Goal: Transaction & Acquisition: Purchase product/service

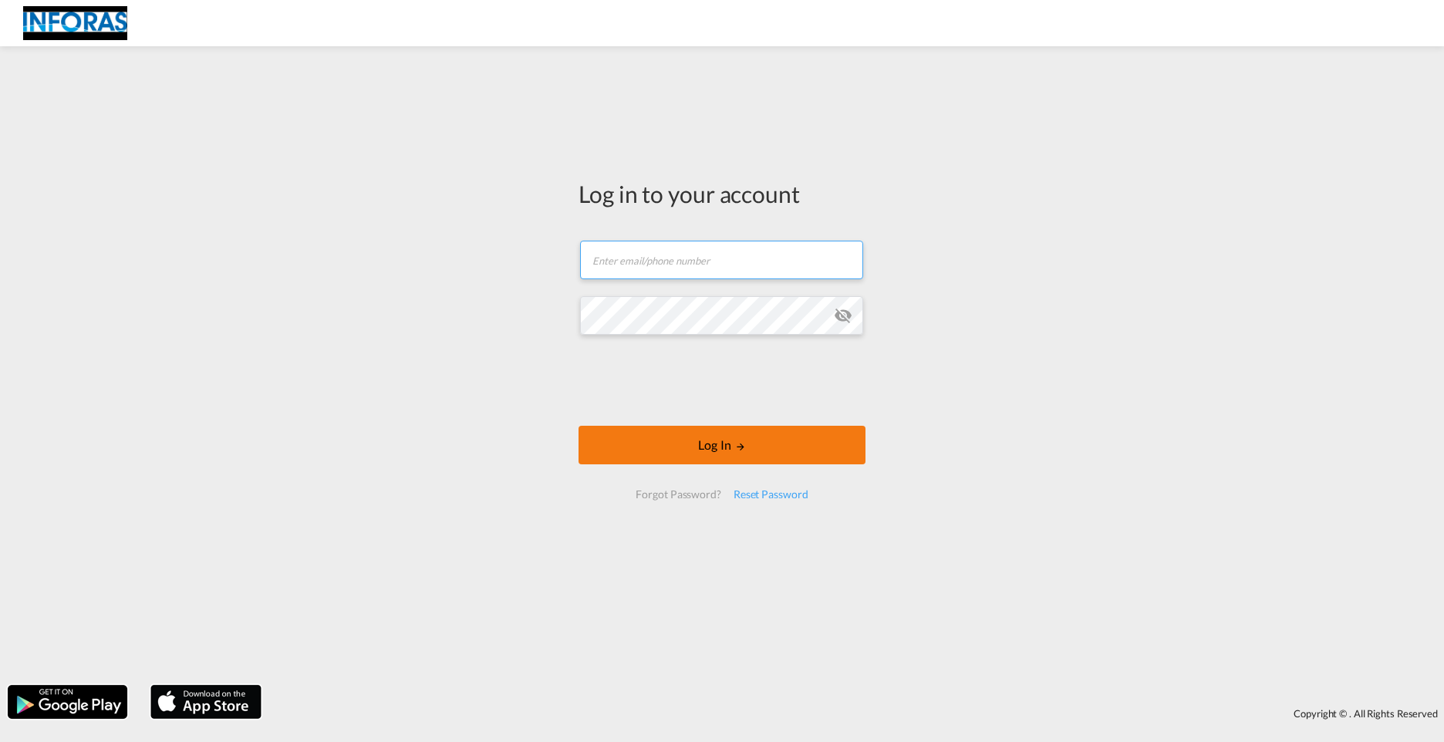
type input "[PERSON_NAME][EMAIL_ADDRESS][DOMAIN_NAME]"
click at [664, 434] on button "Log In" at bounding box center [722, 445] width 287 height 39
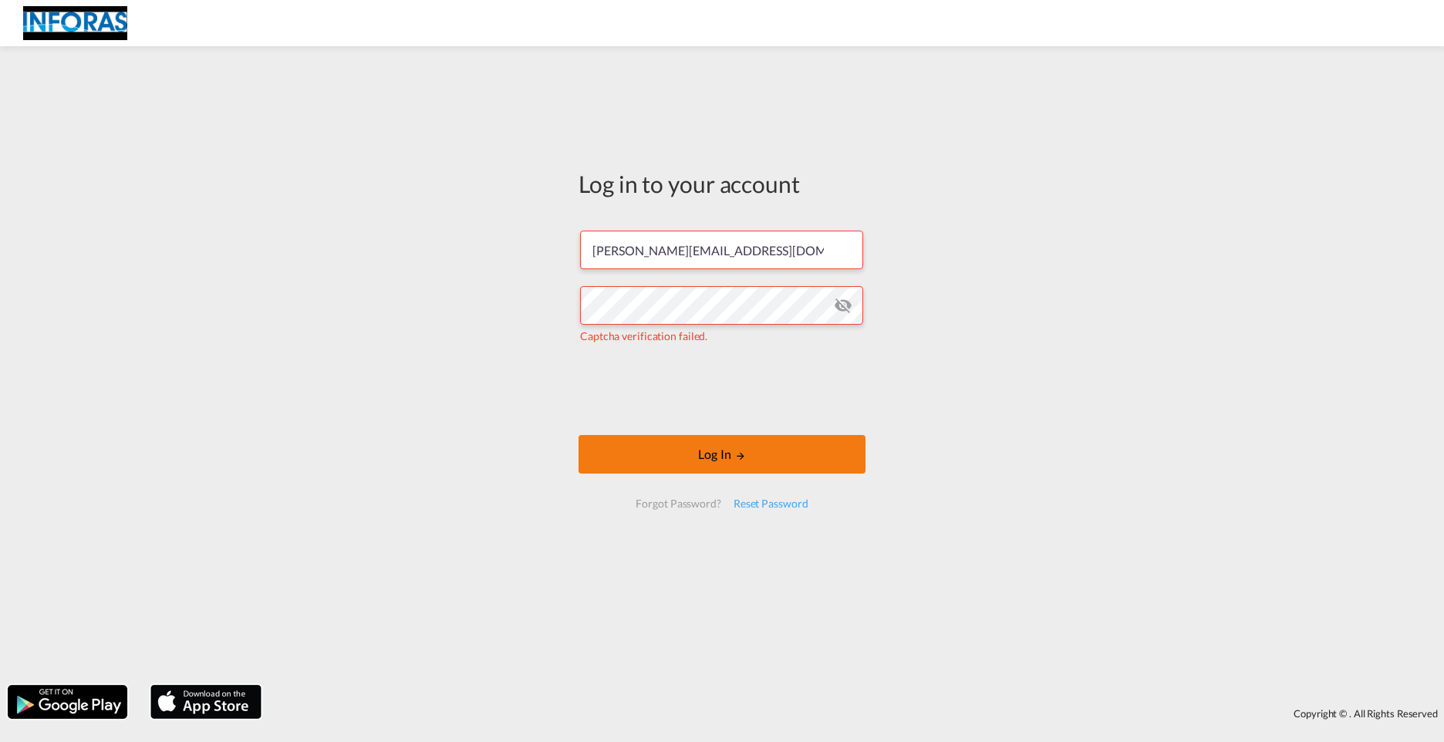
click at [759, 456] on button "Log In" at bounding box center [722, 454] width 287 height 39
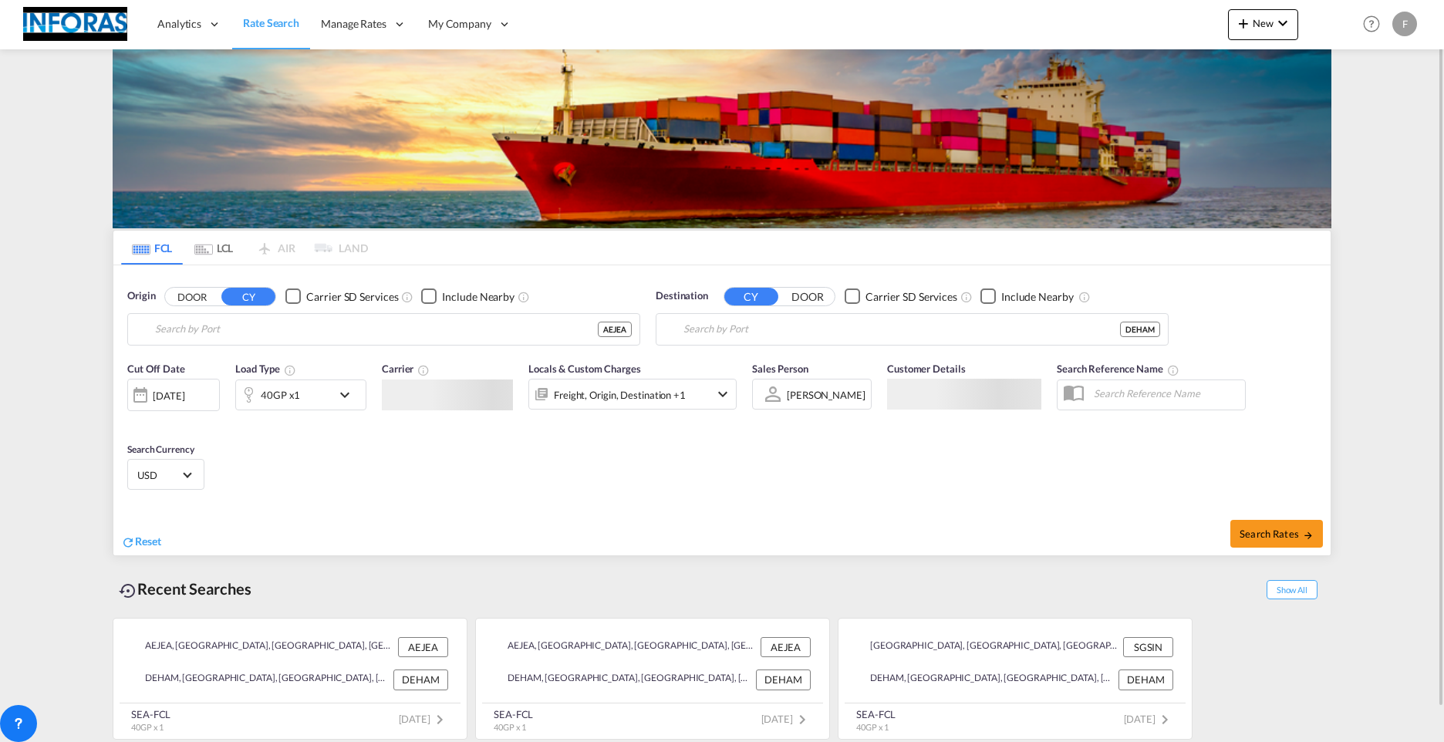
type input "[GEOGRAPHIC_DATA], [GEOGRAPHIC_DATA]"
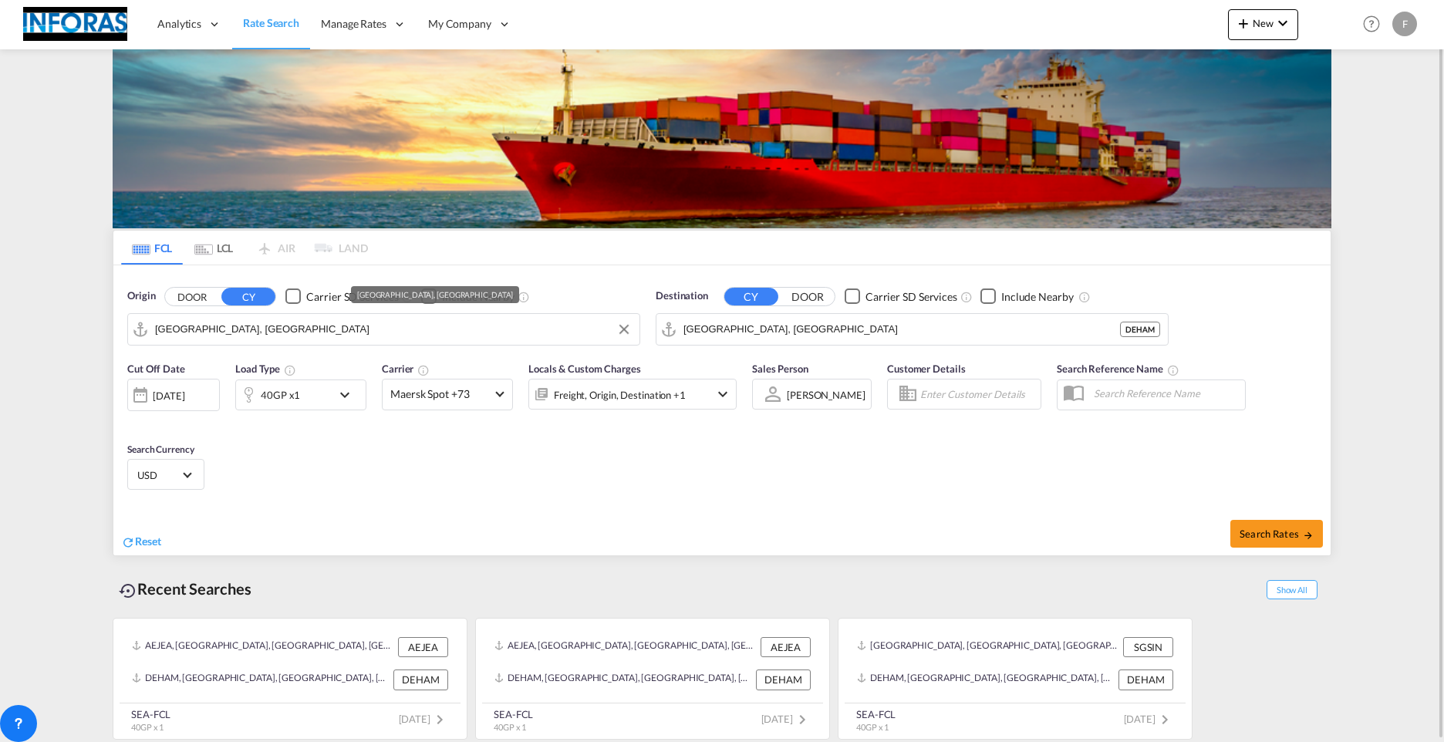
click at [254, 342] on md-autocomplete-wrap "[GEOGRAPHIC_DATA], [GEOGRAPHIC_DATA]" at bounding box center [393, 333] width 477 height 31
click at [247, 329] on input "[GEOGRAPHIC_DATA], [GEOGRAPHIC_DATA]" at bounding box center [393, 329] width 477 height 23
drag, startPoint x: 253, startPoint y: 363, endPoint x: 271, endPoint y: 441, distance: 79.9
click at [253, 363] on div "Ningbo China CNNGB" at bounding box center [274, 372] width 293 height 46
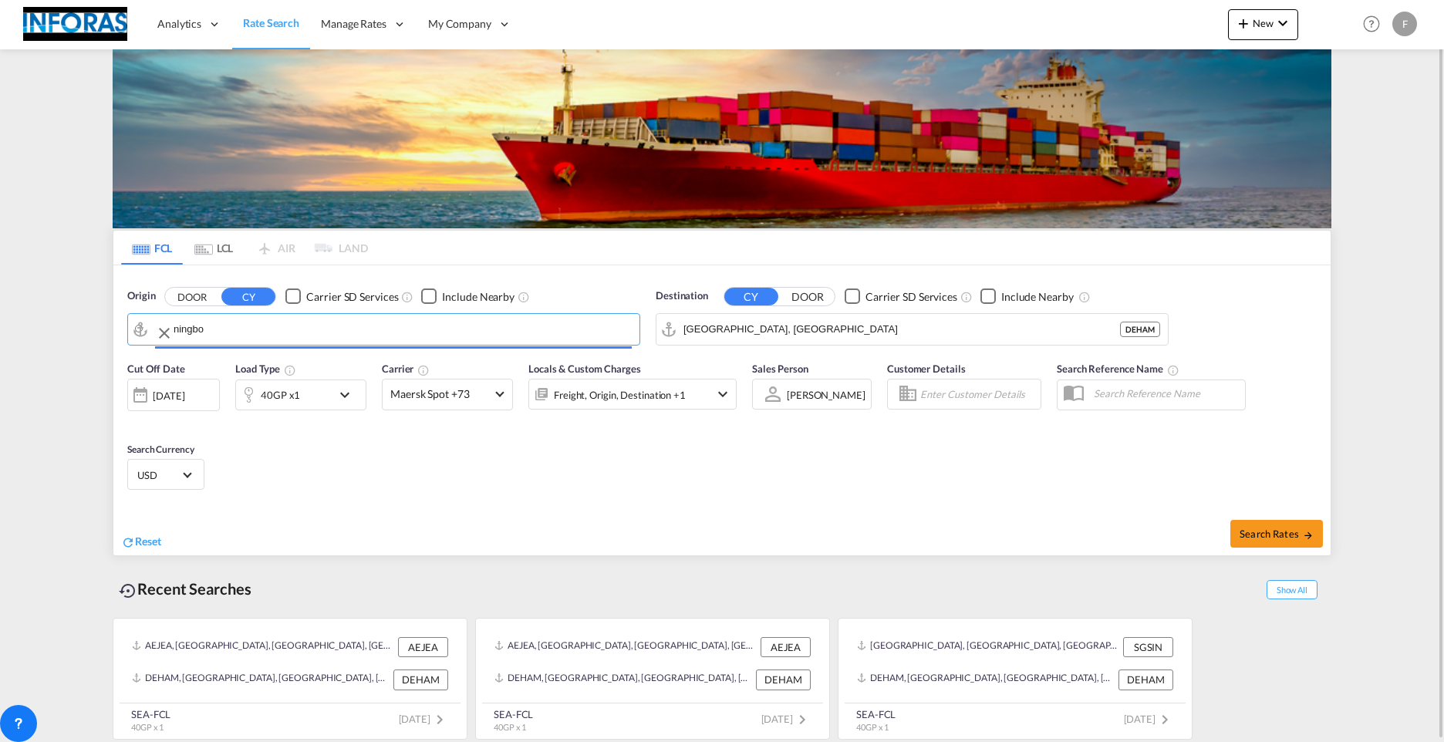
type input "Ningbo, CNNGB"
click at [299, 395] on div "40GP x1" at bounding box center [284, 395] width 96 height 31
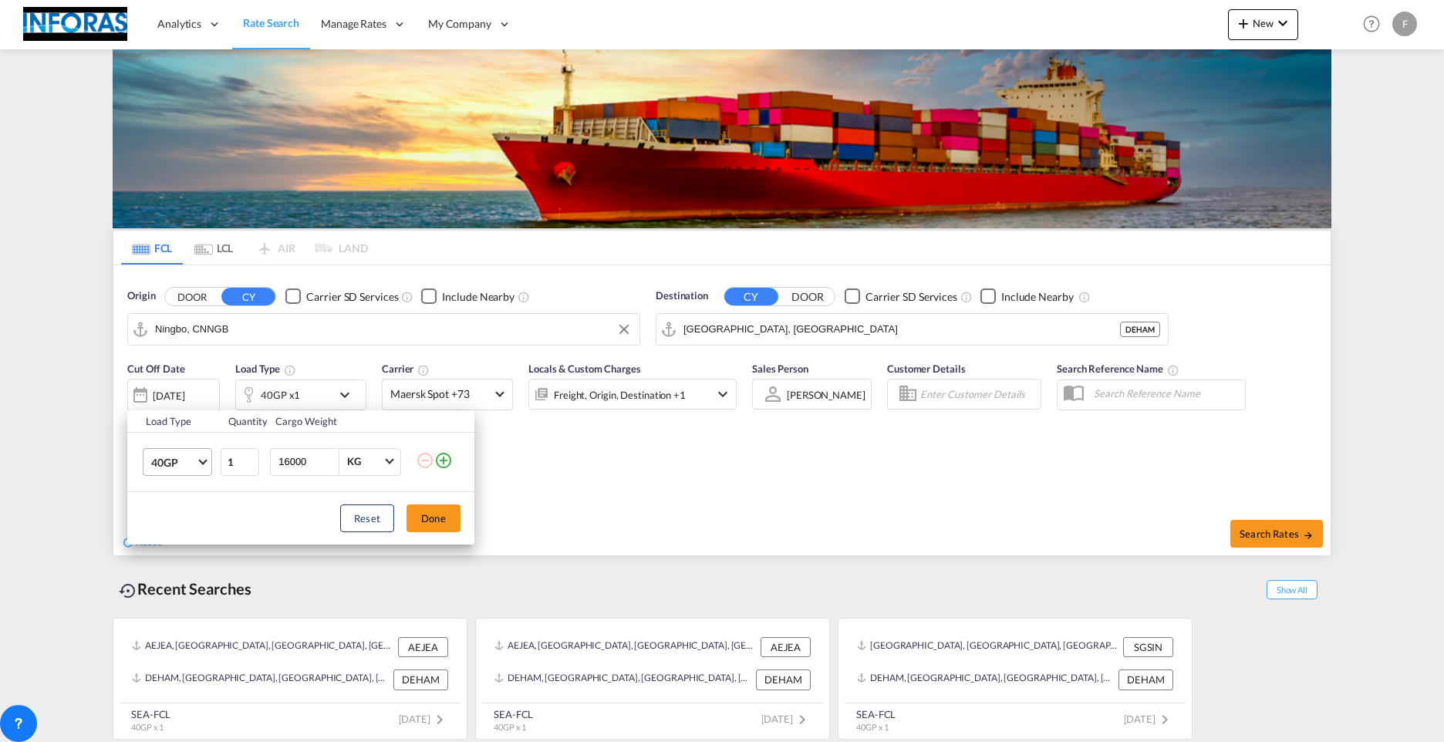
click at [195, 461] on span "40GP" at bounding box center [173, 462] width 45 height 15
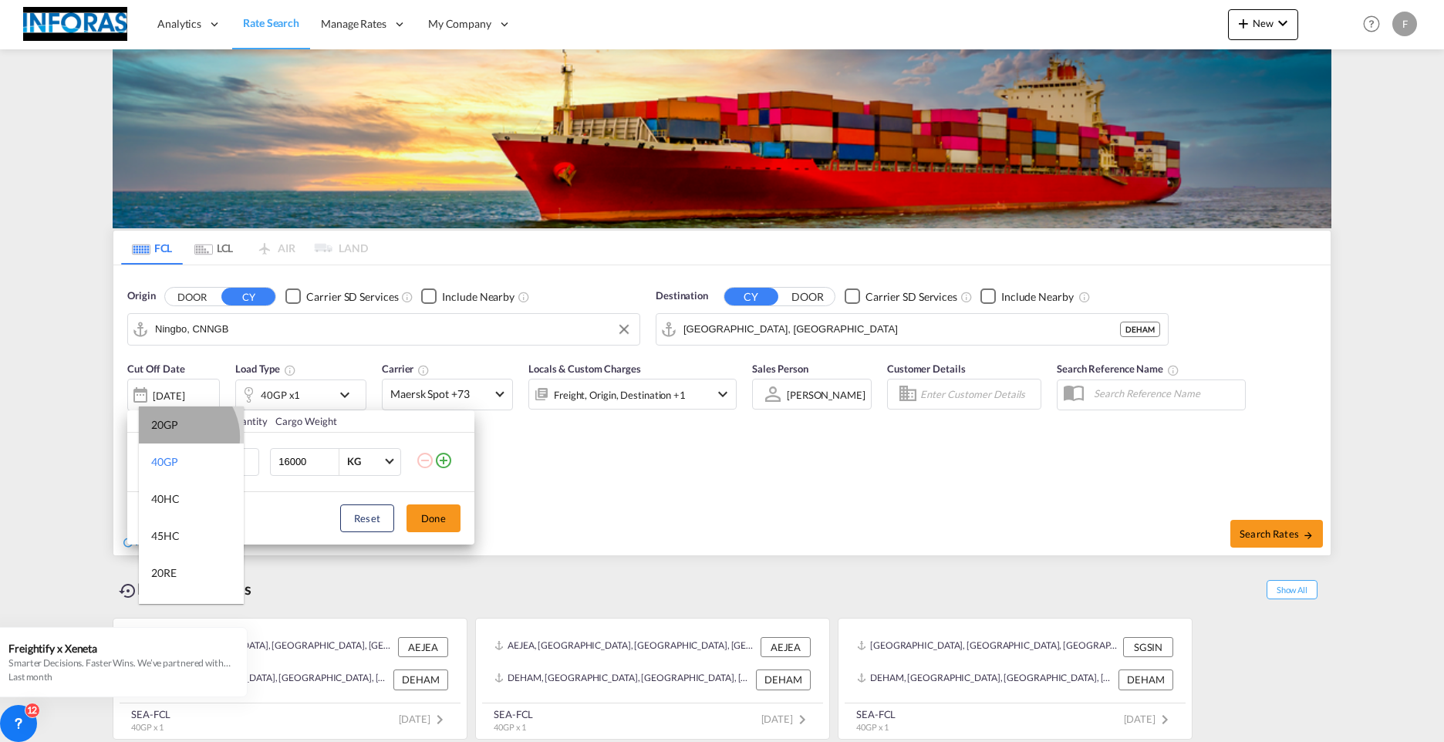
click at [177, 437] on md-option "20GP" at bounding box center [191, 425] width 105 height 37
click at [308, 454] on input "16000" at bounding box center [308, 462] width 62 height 26
click at [274, 456] on div "16000 KG KG" at bounding box center [335, 462] width 131 height 28
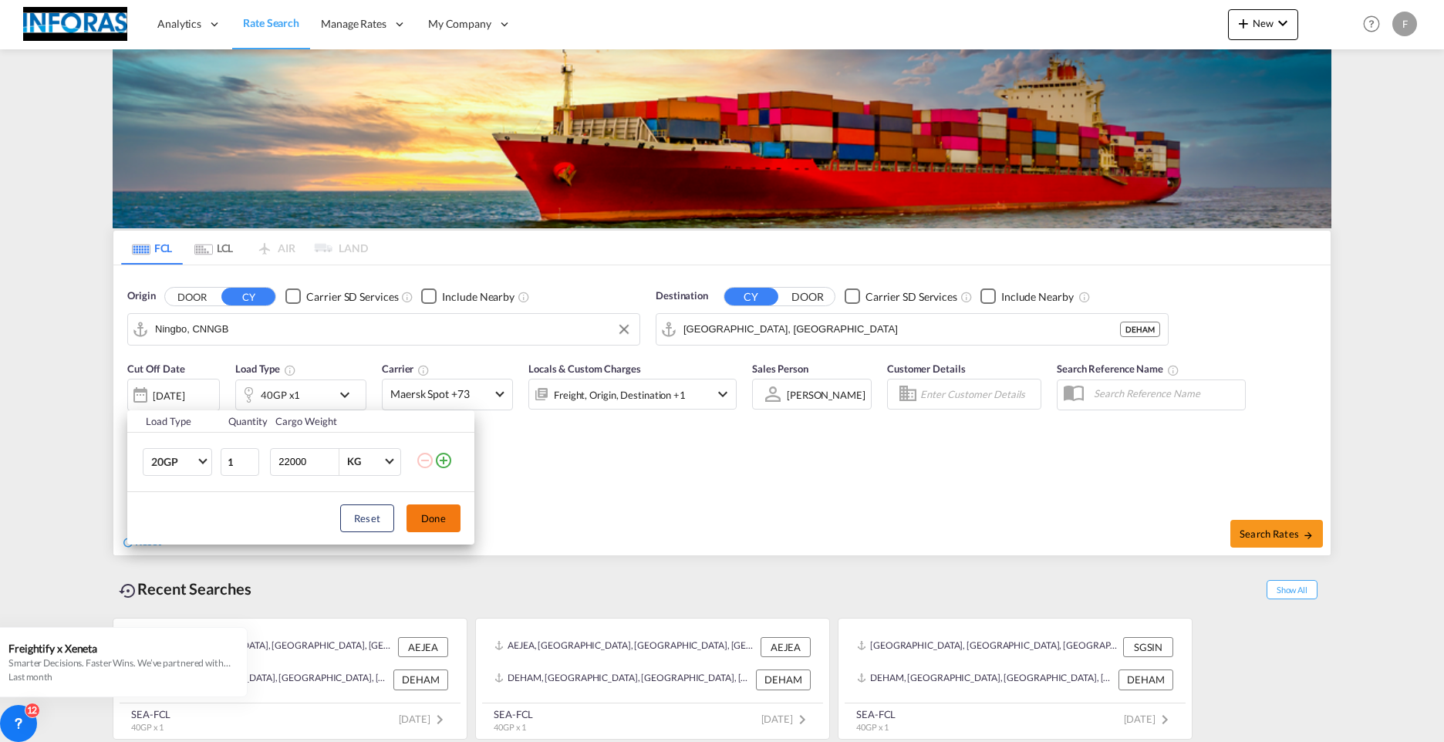
type input "22000"
click at [426, 515] on button "Done" at bounding box center [434, 519] width 54 height 28
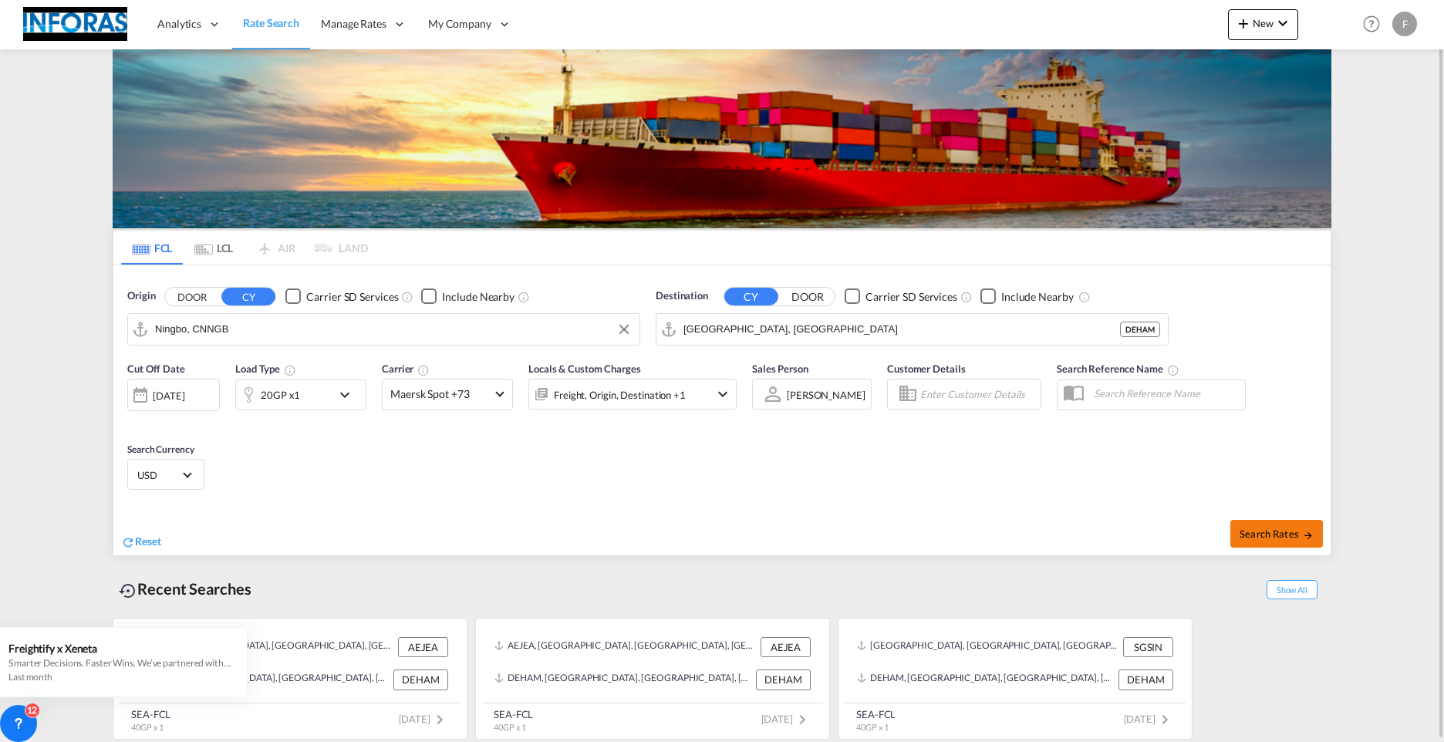
click at [1280, 528] on span "Search Rates" at bounding box center [1277, 534] width 74 height 12
type input "CNNGB to DEHAM / [DATE]"
